Goal: Task Accomplishment & Management: Use online tool/utility

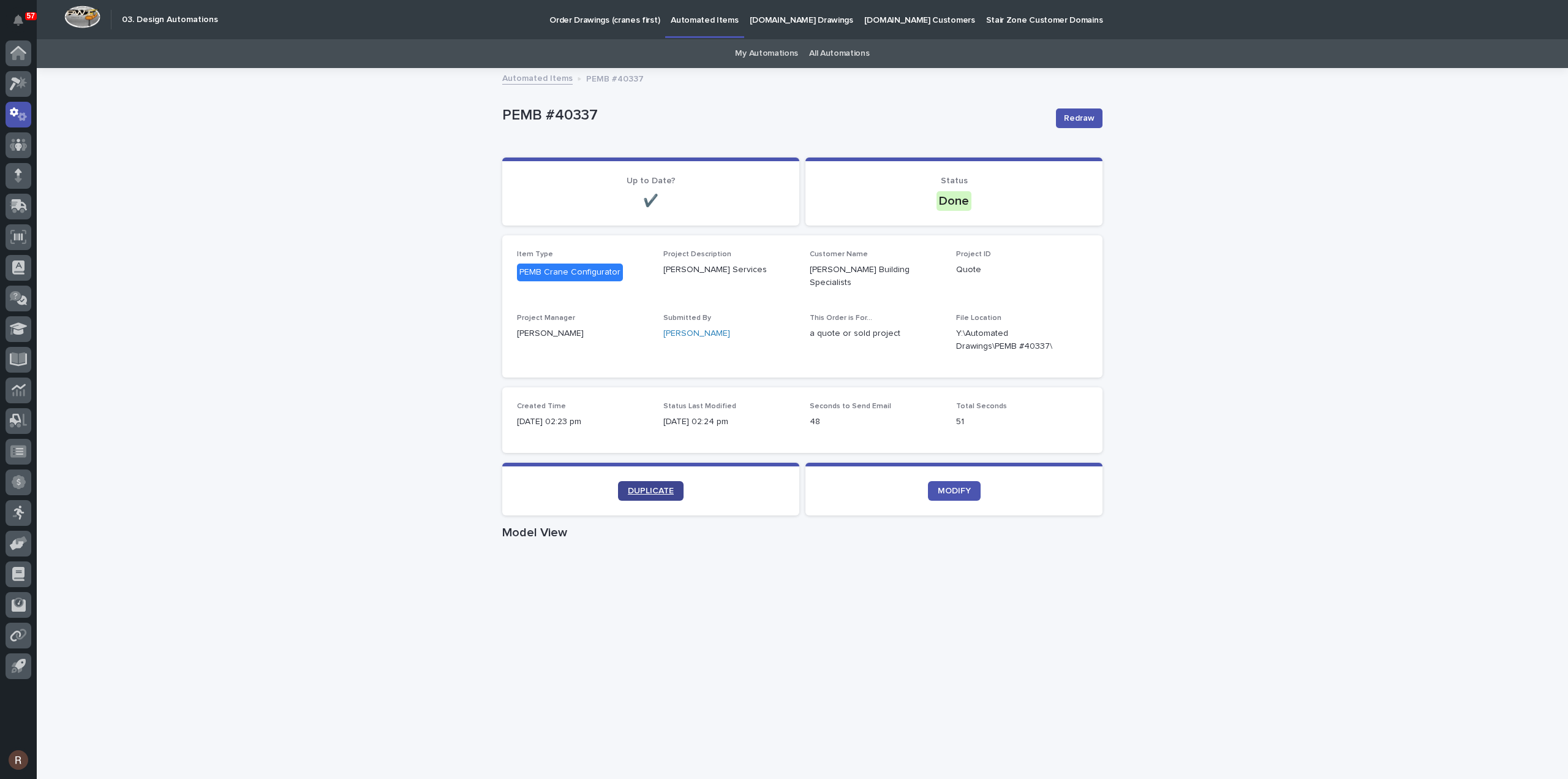
click at [633, 486] on span "DUPLICATE" at bounding box center [650, 490] width 46 height 8
click at [21, 120] on icon at bounding box center [19, 114] width 18 height 14
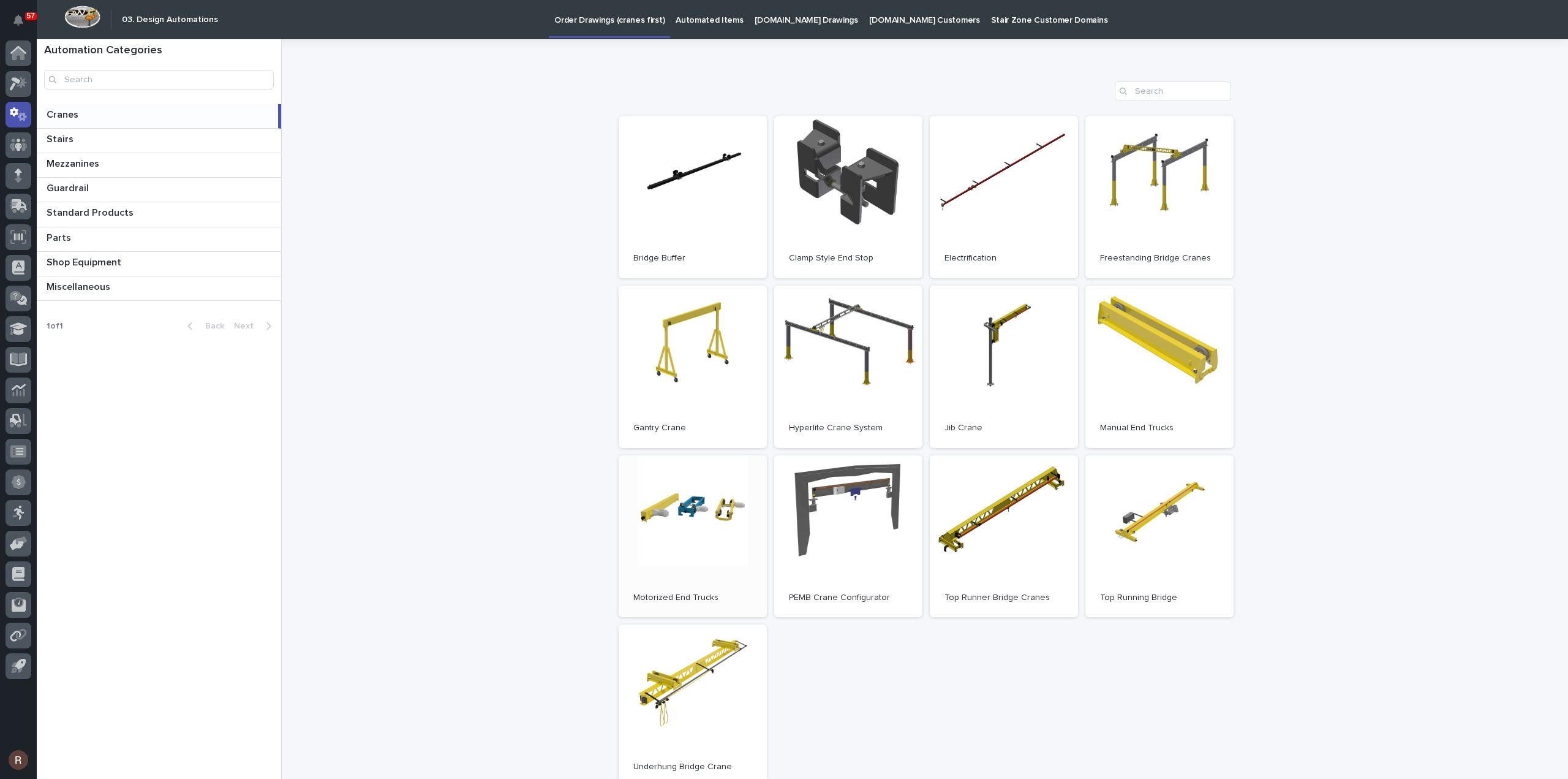
scroll to position [184, 0]
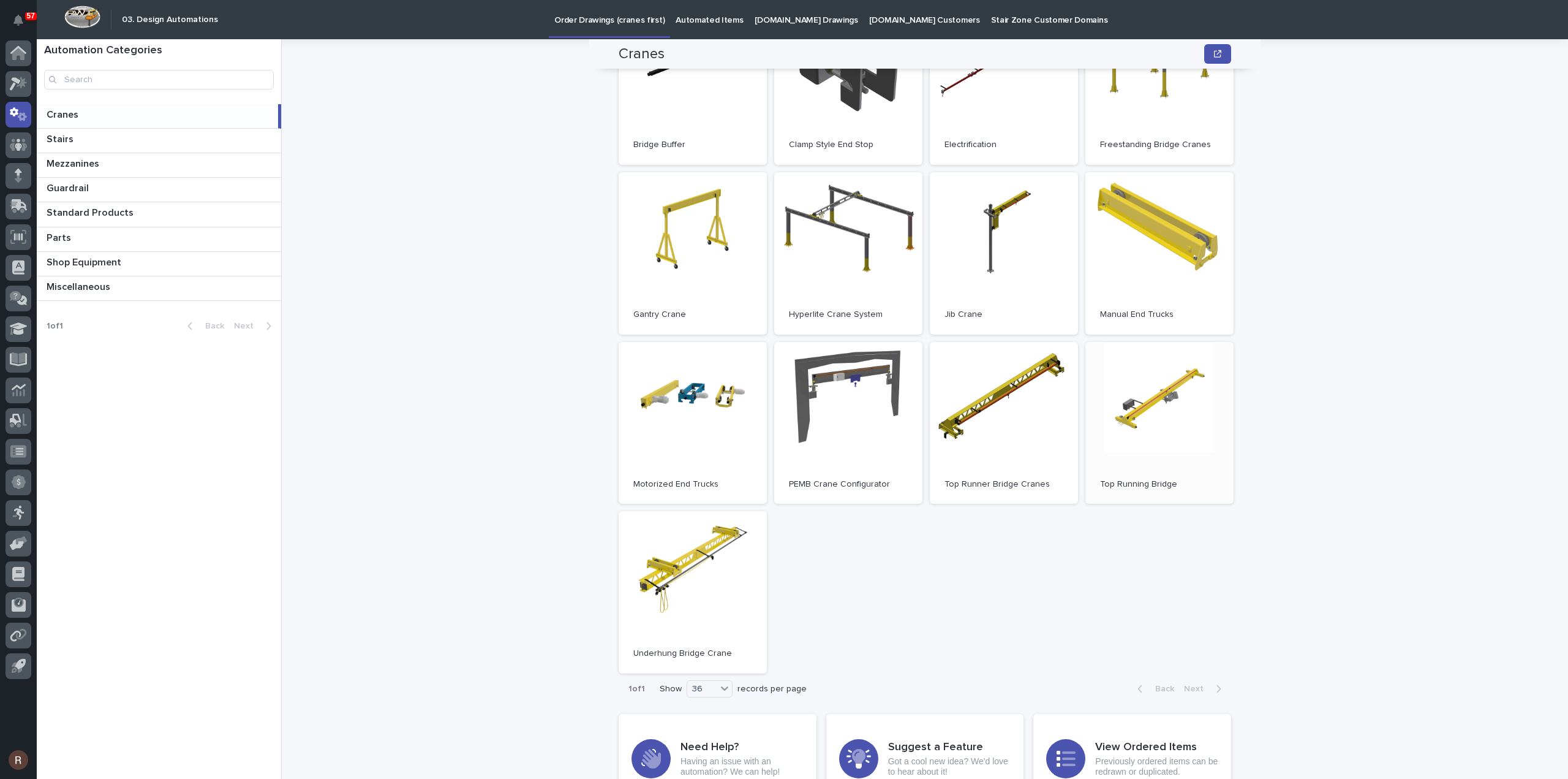
click at [1125, 429] on link "Open" at bounding box center [1159, 423] width 148 height 162
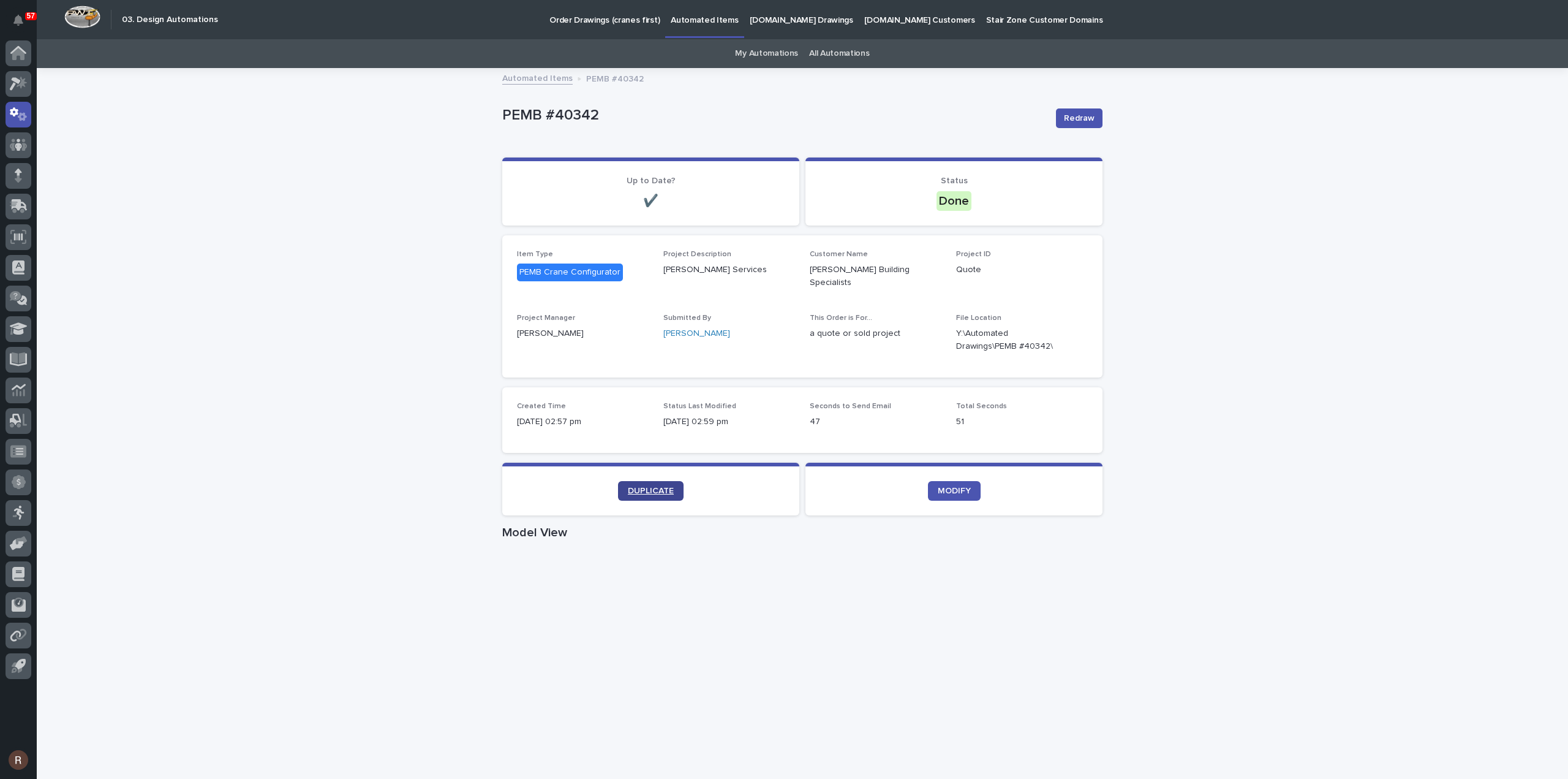
click at [634, 486] on span "DUPLICATE" at bounding box center [650, 490] width 46 height 8
